Goal: Information Seeking & Learning: Learn about a topic

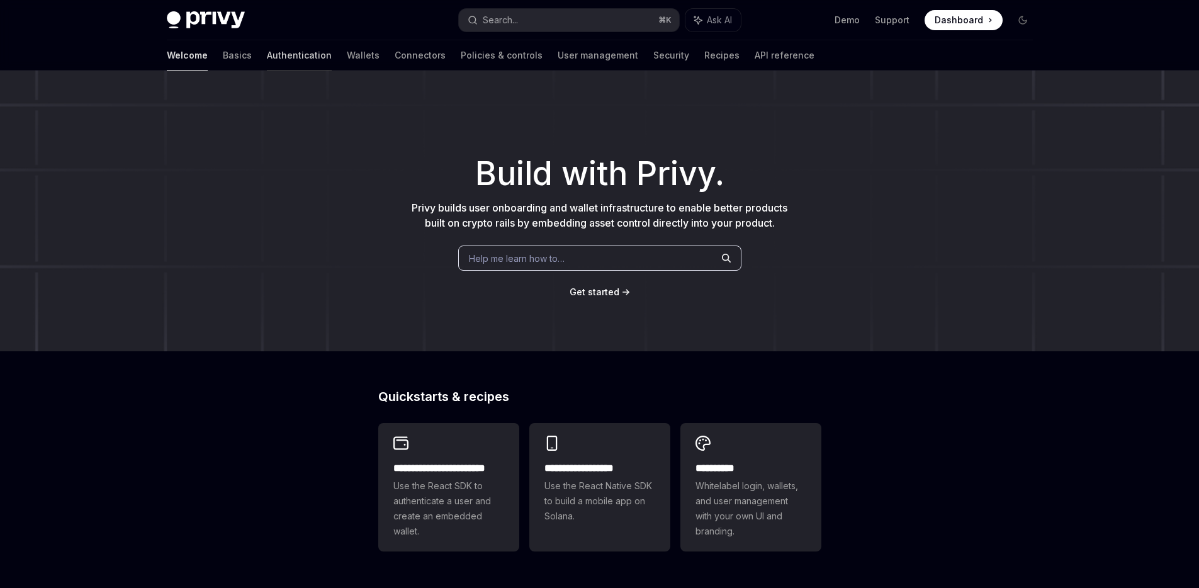
click at [267, 56] on link "Authentication" at bounding box center [299, 55] width 65 height 30
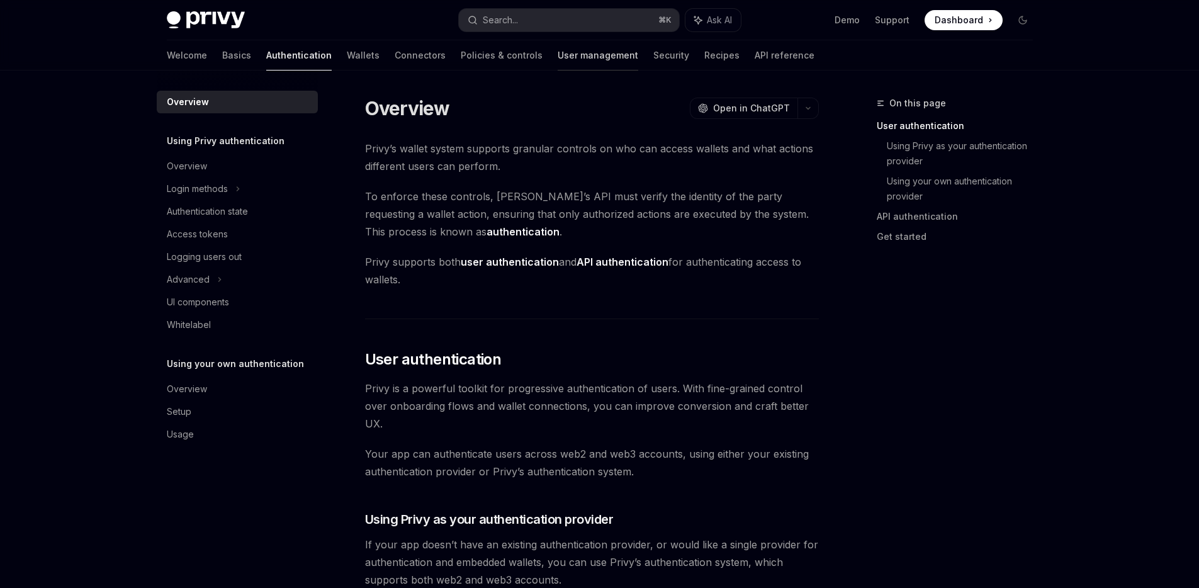
click at [558, 57] on link "User management" at bounding box center [598, 55] width 81 height 30
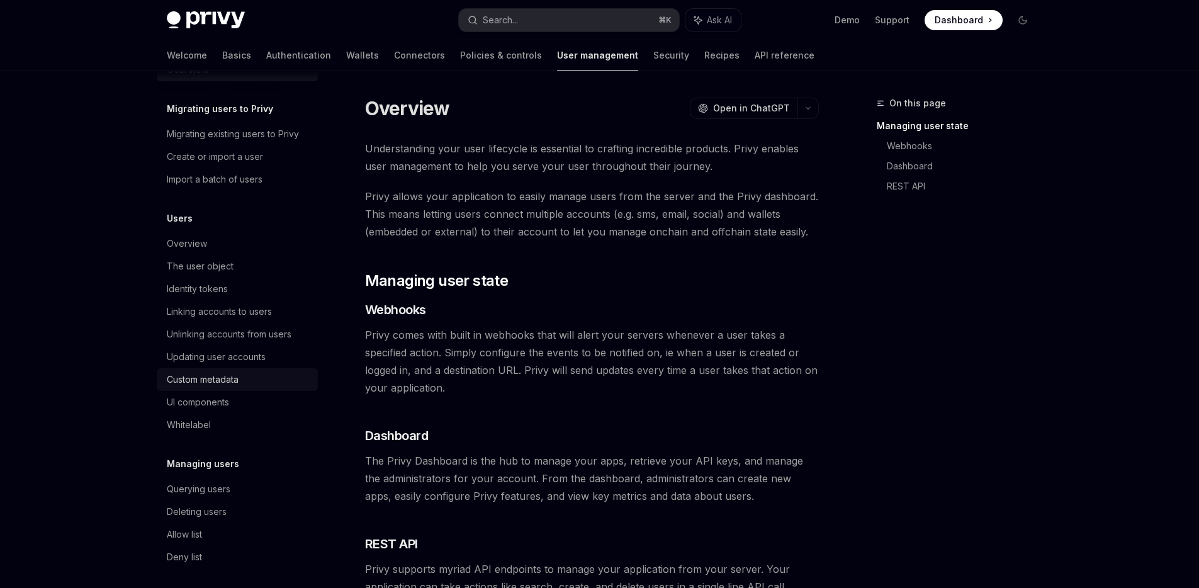
scroll to position [40, 0]
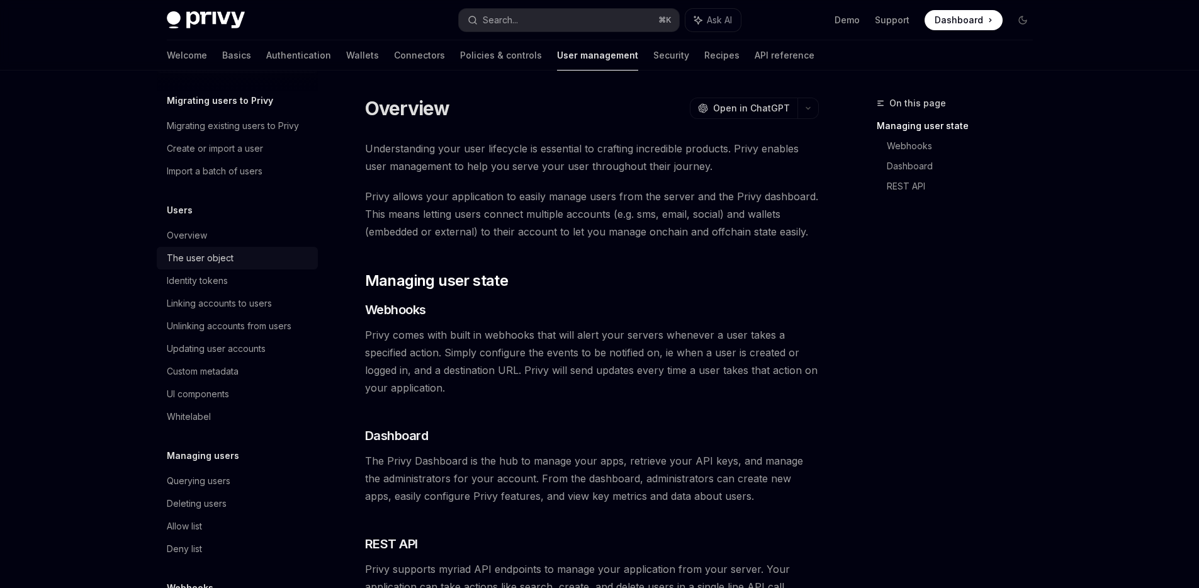
click at [196, 249] on link "The user object" at bounding box center [237, 258] width 161 height 23
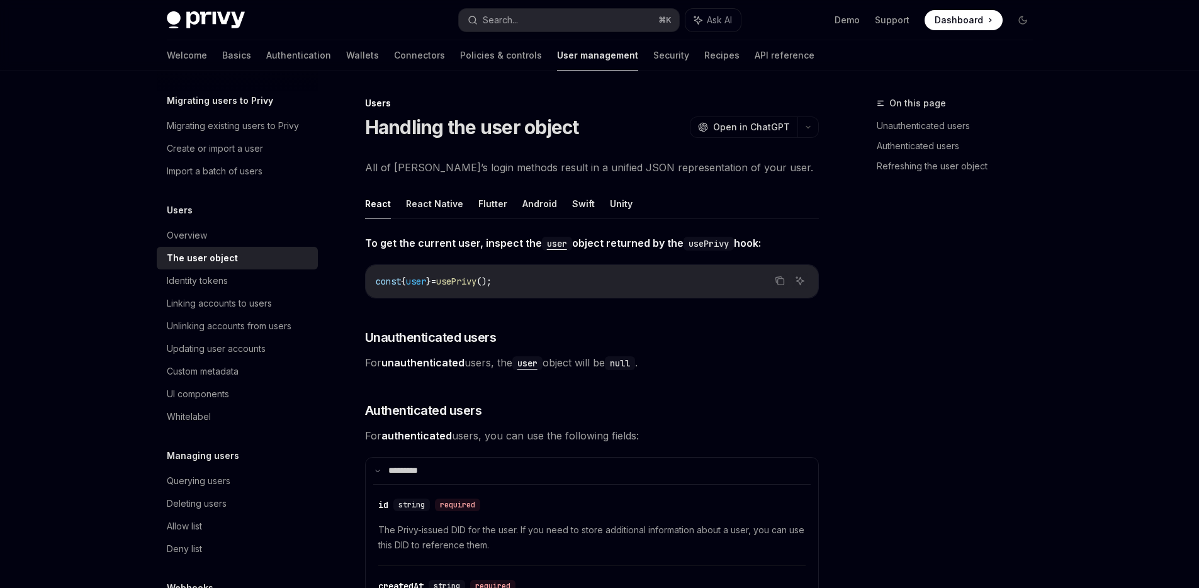
type textarea "*"
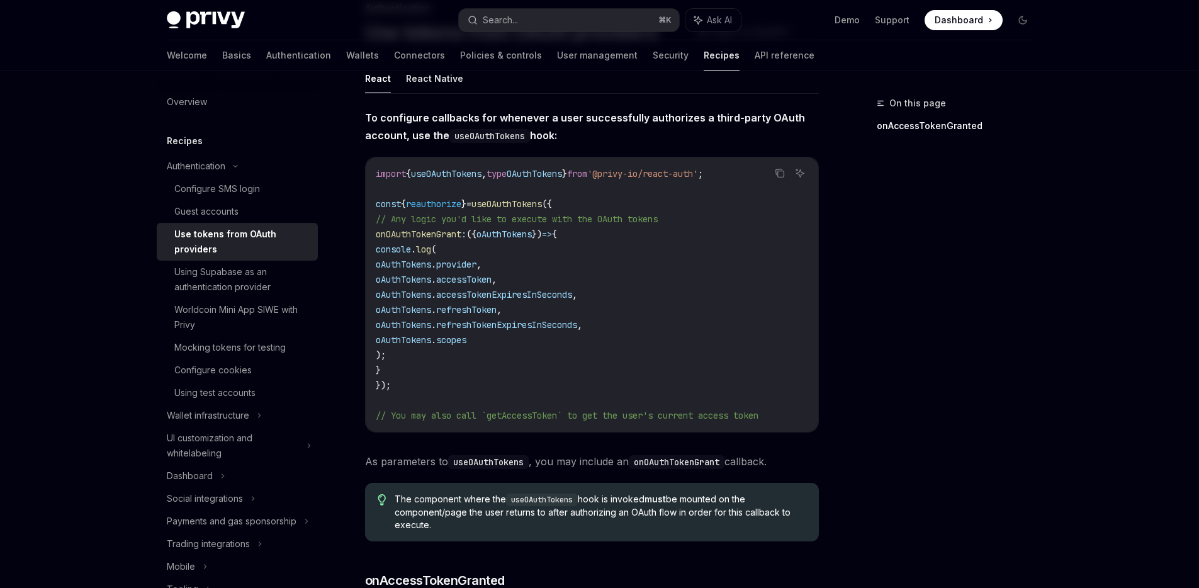
scroll to position [79, 0]
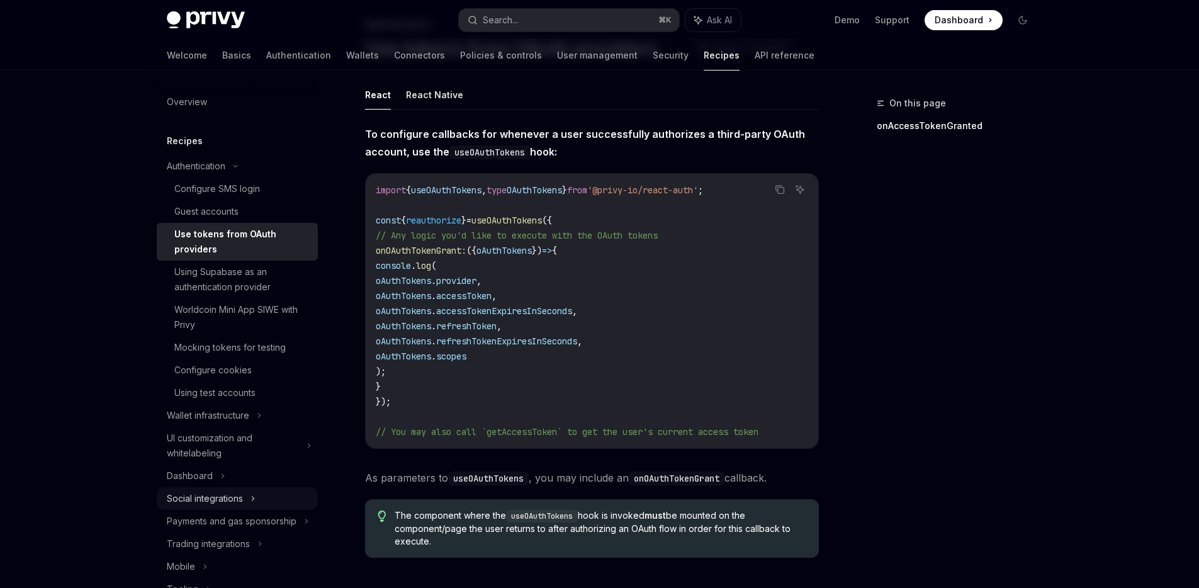
click at [222, 491] on div "Social integrations" at bounding box center [205, 498] width 76 height 15
type textarea "*"
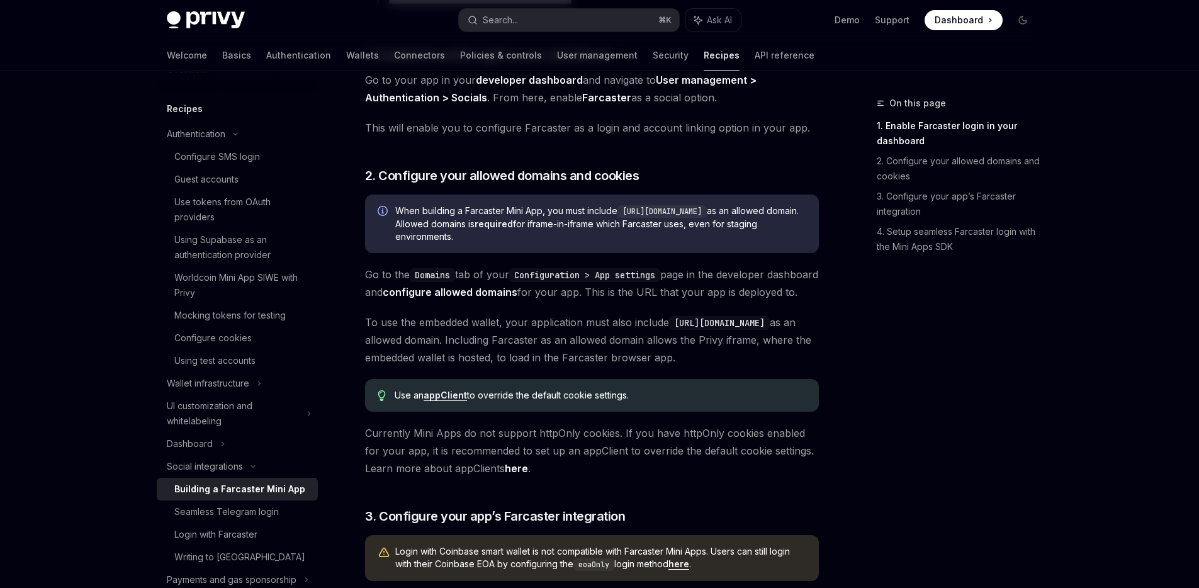
scroll to position [545, 0]
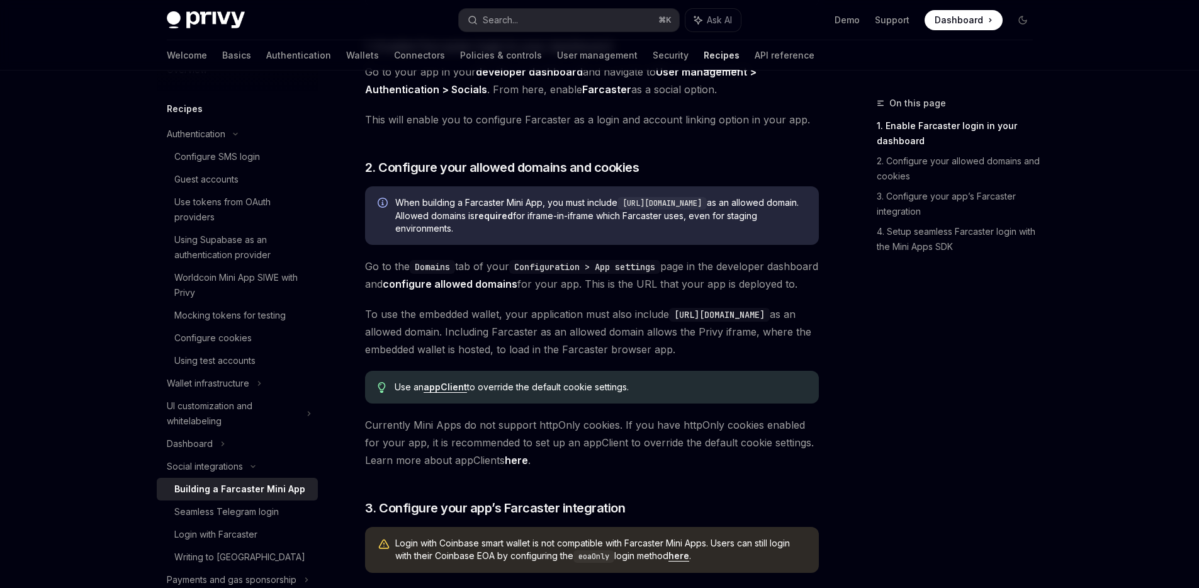
drag, startPoint x: 782, startPoint y: 333, endPoint x: 677, endPoint y: 333, distance: 105.8
click at [677, 322] on code "[URL][DOMAIN_NAME]" at bounding box center [719, 315] width 101 height 14
drag, startPoint x: 786, startPoint y: 332, endPoint x: 676, endPoint y: 329, distance: 109.6
click at [676, 322] on code "[URL][DOMAIN_NAME]" at bounding box center [719, 315] width 101 height 14
copy code "[URL][DOMAIN_NAME]"
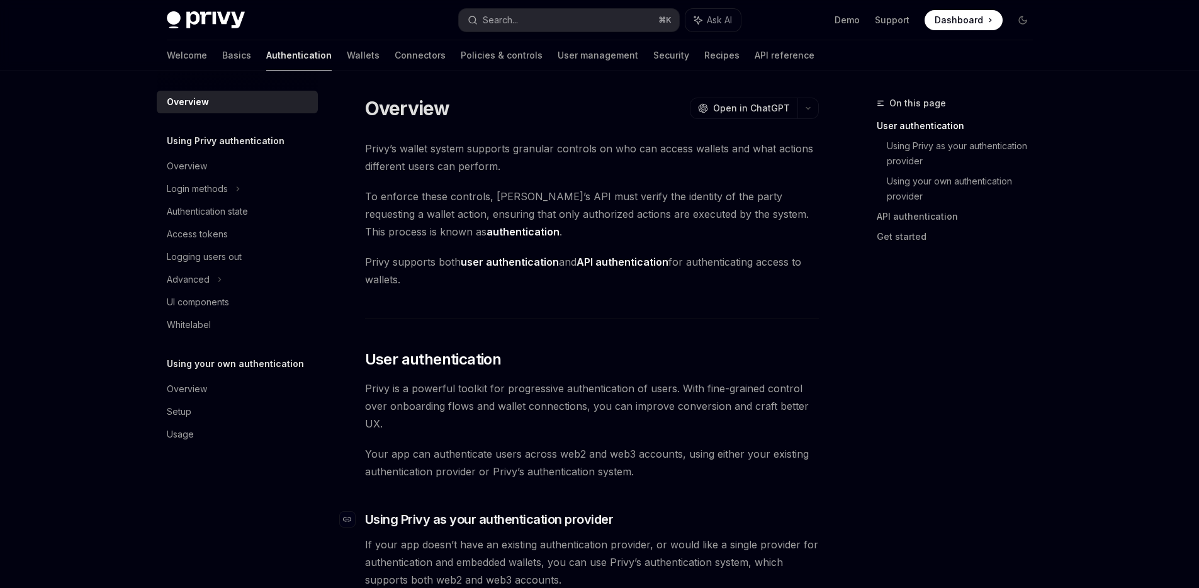
scroll to position [254, 0]
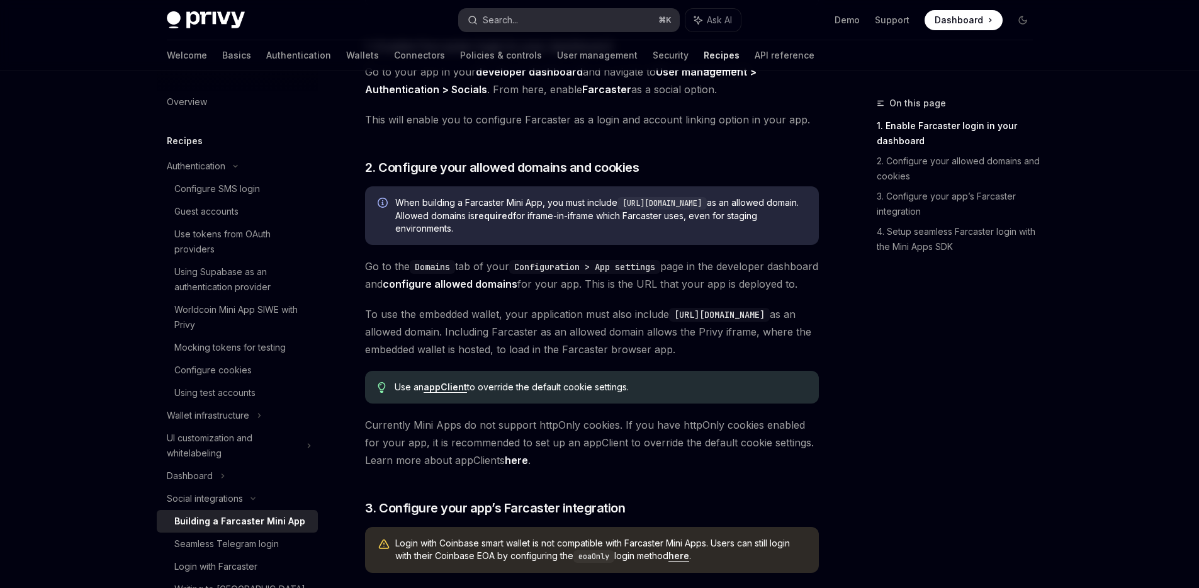
scroll to position [32, 0]
